Goal: Find contact information: Find contact information

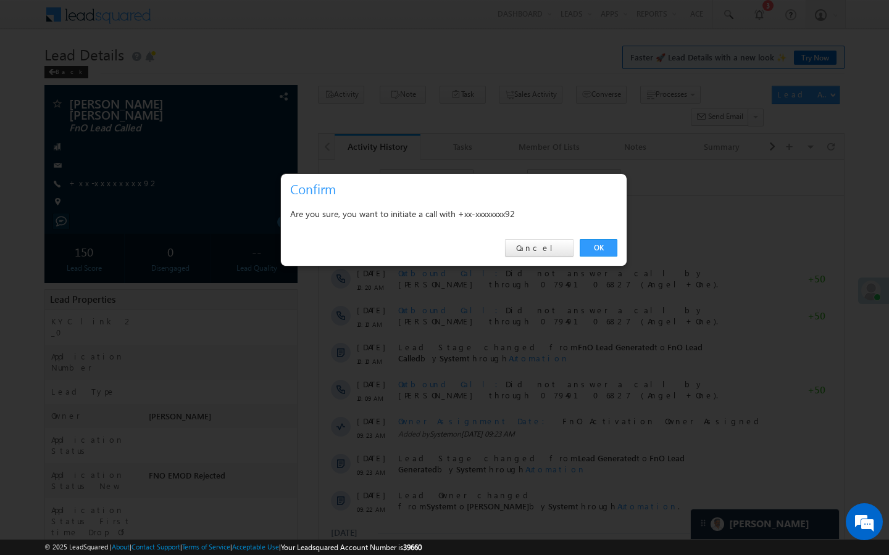
scroll to position [6102, 0]
click at [591, 244] on link "OK" at bounding box center [598, 247] width 38 height 17
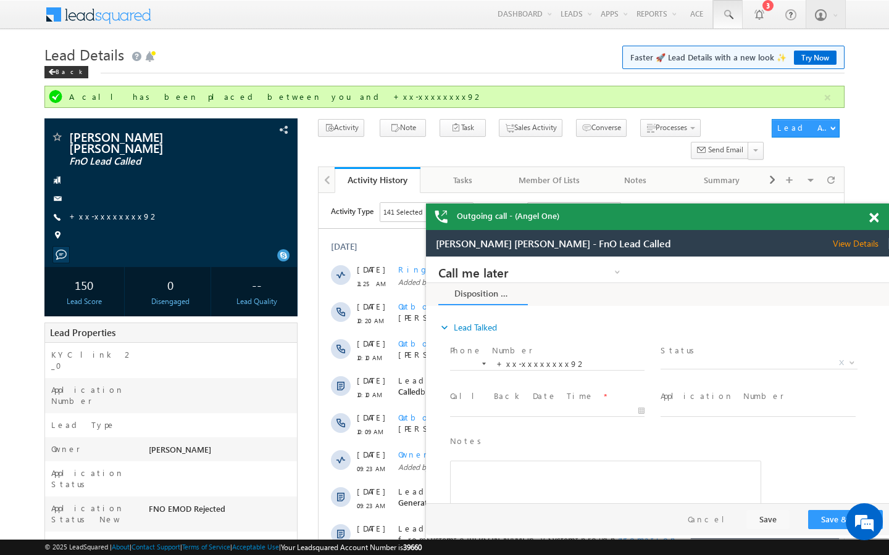
scroll to position [0, 0]
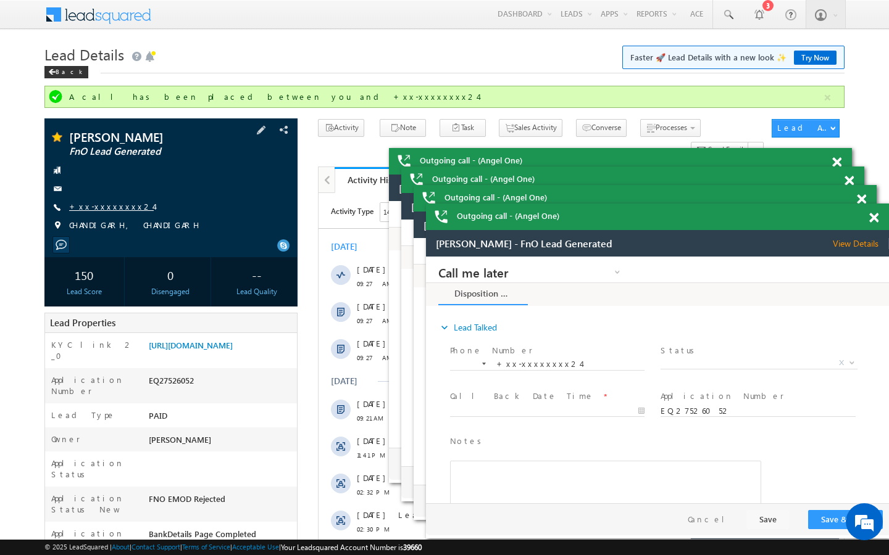
click at [99, 209] on link "+xx-xxxxxxxx24" at bounding box center [111, 206] width 85 height 10
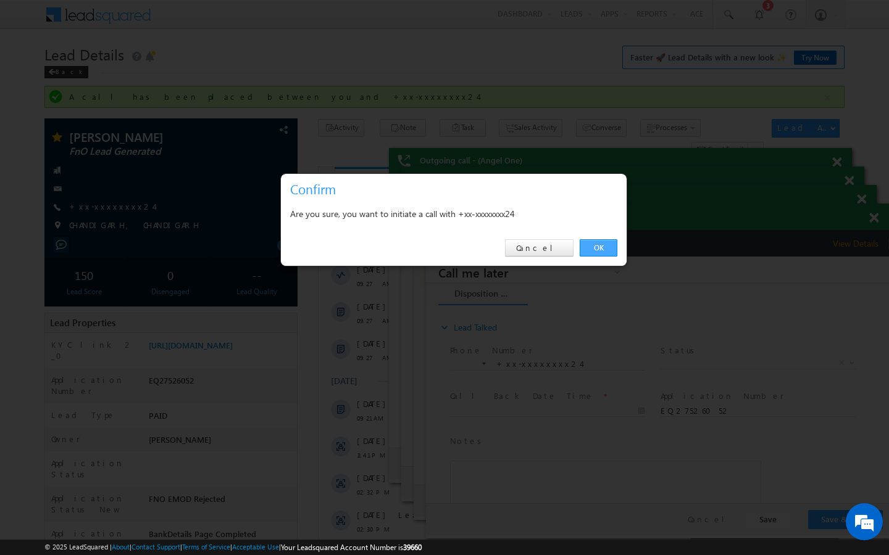
click at [607, 247] on link "OK" at bounding box center [598, 247] width 38 height 17
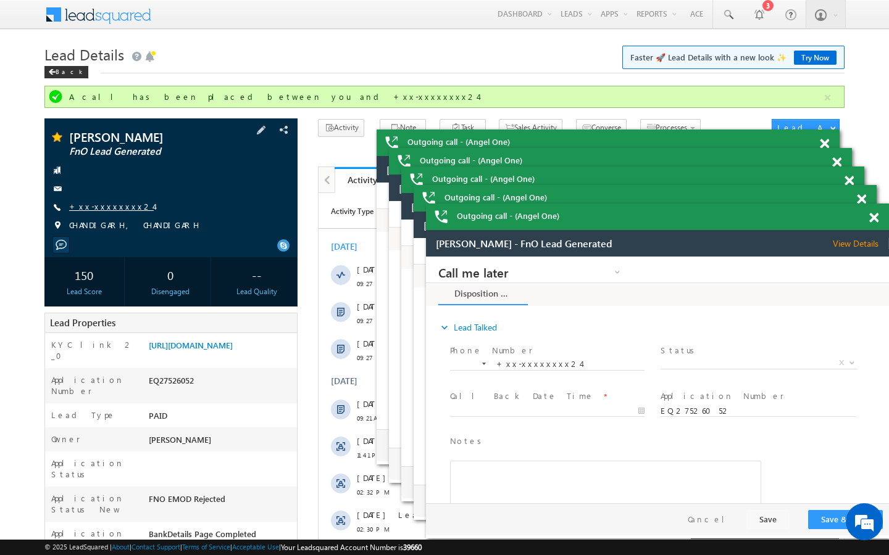
click at [118, 204] on link "+xx-xxxxxxxx24" at bounding box center [111, 206] width 85 height 10
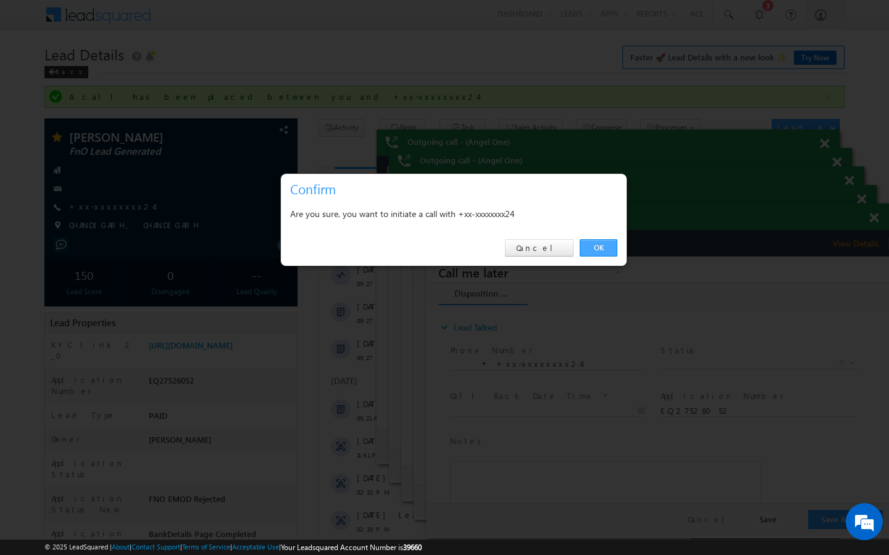
click at [592, 245] on link "OK" at bounding box center [598, 247] width 38 height 17
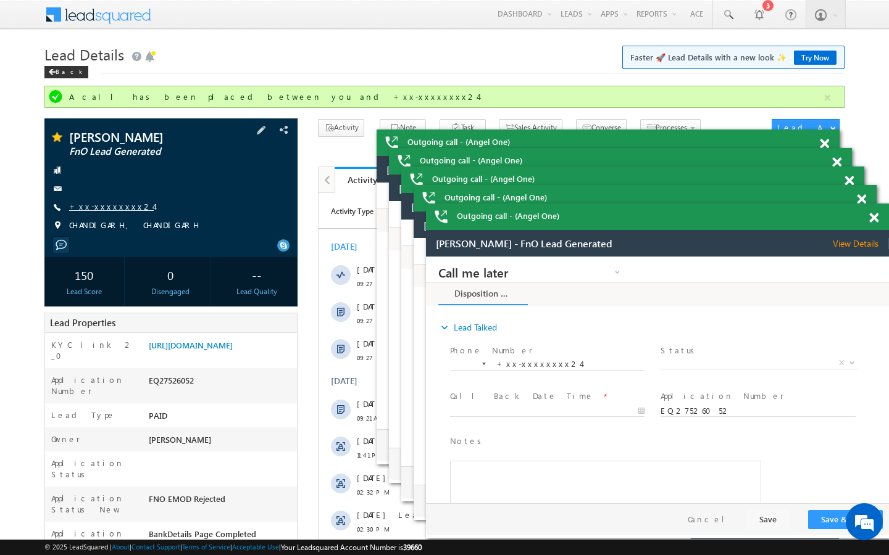
click at [121, 209] on link "+xx-xxxxxxxx24" at bounding box center [111, 206] width 85 height 10
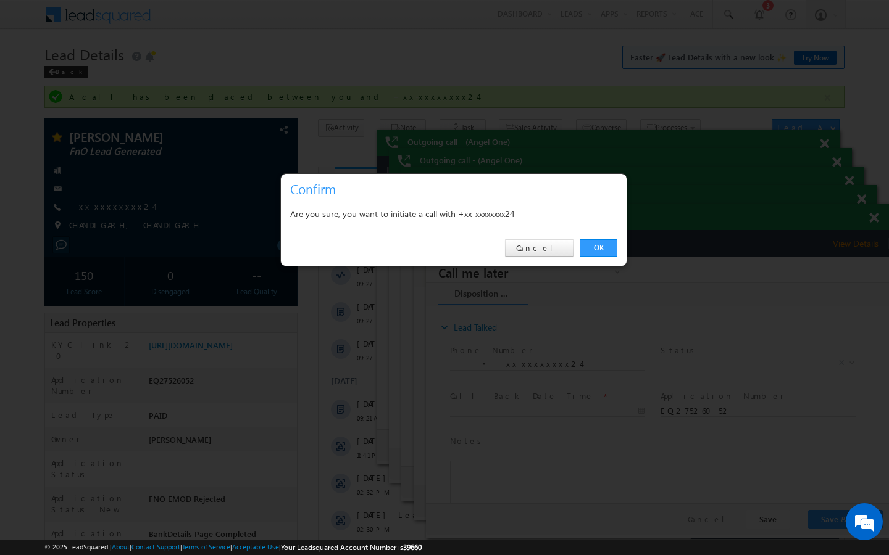
click at [370, 46] on div at bounding box center [444, 277] width 889 height 555
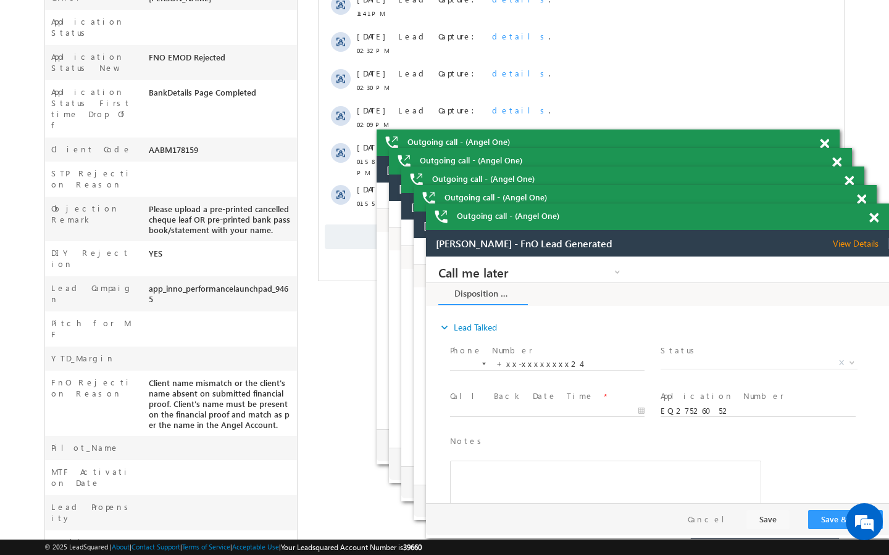
scroll to position [444, 0]
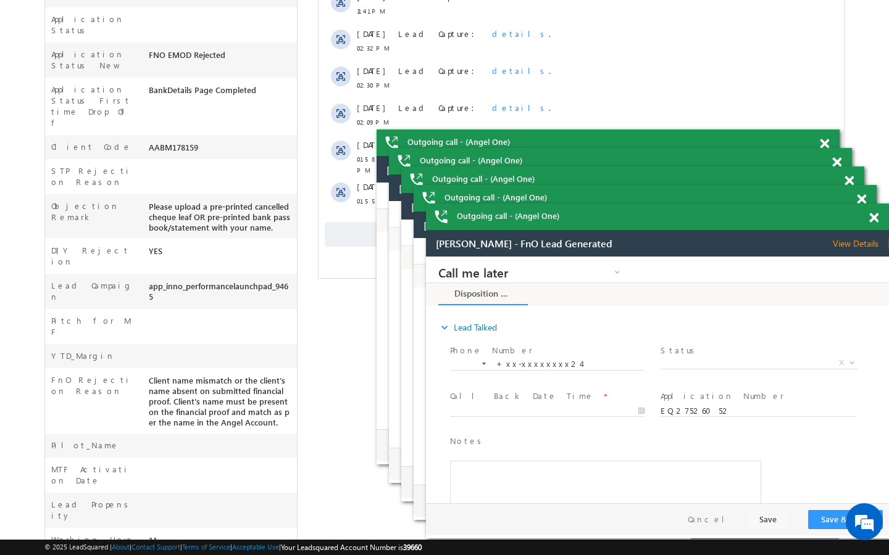
drag, startPoint x: 146, startPoint y: 102, endPoint x: 231, endPoint y: 102, distance: 85.2
click at [231, 141] on div "AABM178159" at bounding box center [221, 149] width 151 height 17
copy div "AABM178159"
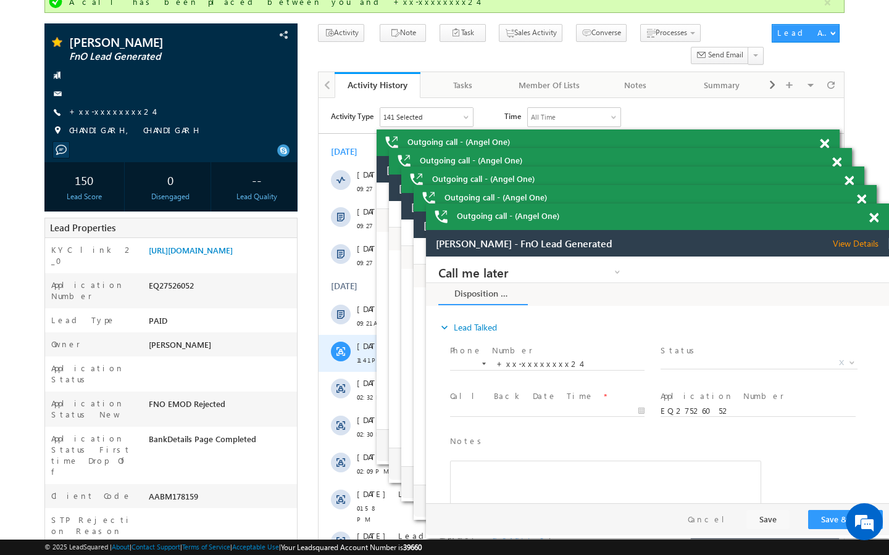
scroll to position [74, 0]
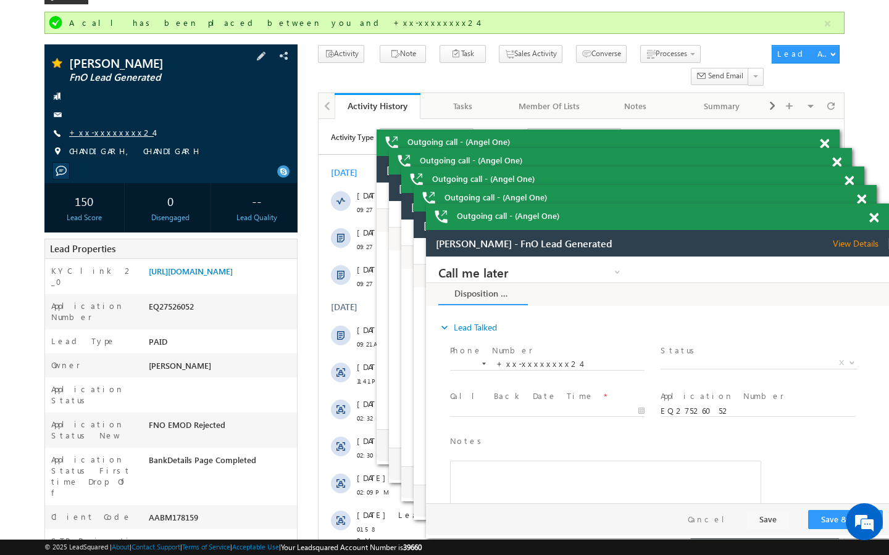
click at [118, 131] on link "+xx-xxxxxxxx24" at bounding box center [111, 132] width 85 height 10
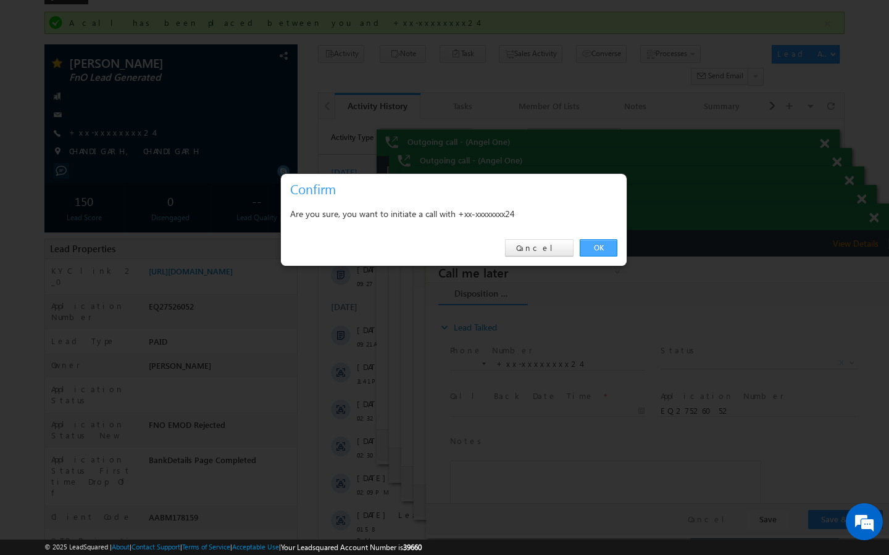
click at [603, 254] on link "OK" at bounding box center [598, 247] width 38 height 17
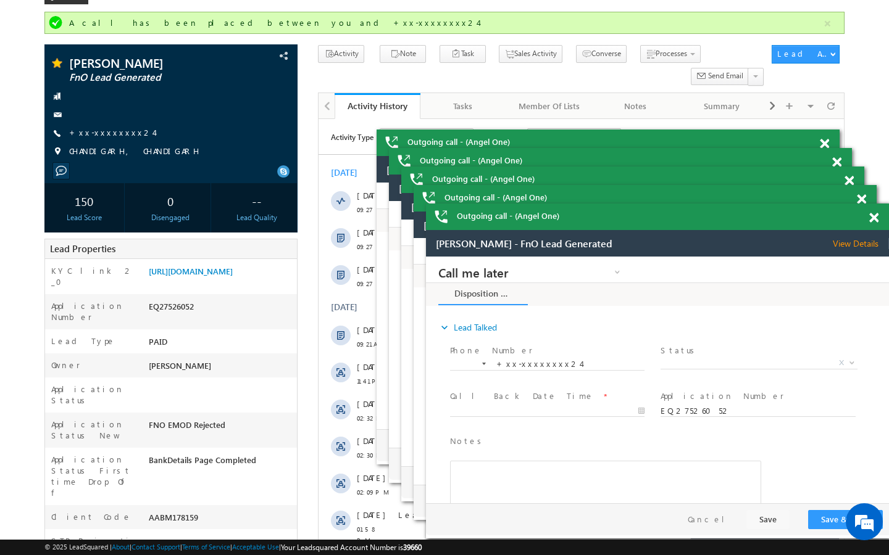
scroll to position [0, 0]
